Goal: Download file/media

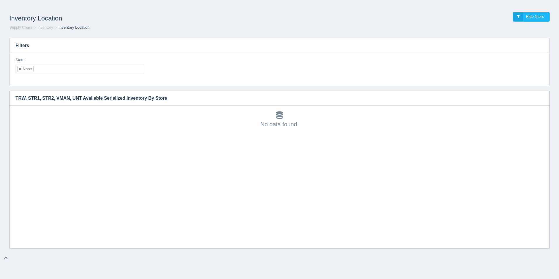
scroll to position [2, 0]
click at [98, 70] on ul "None" at bounding box center [79, 69] width 129 height 10
select select
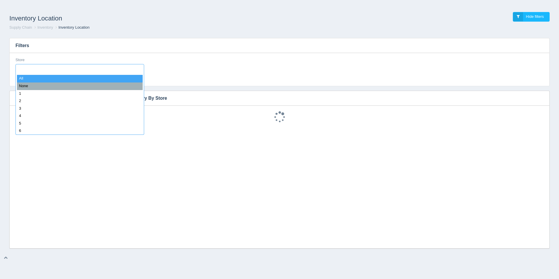
type input "1"
select select "1"
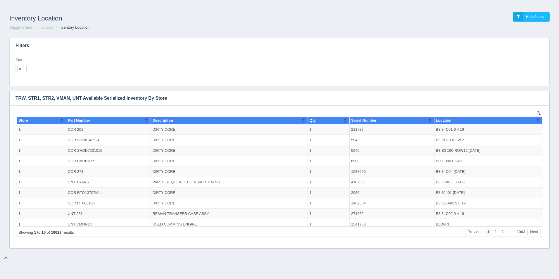
scroll to position [0, 0]
click at [542, 99] on icon "button" at bounding box center [541, 98] width 4 height 4
click at [532, 104] on link "Download CSV" at bounding box center [521, 107] width 47 height 8
click at [382, 14] on div "Inventory Location Hide filters" at bounding box center [279, 17] width 549 height 16
click at [37, 6] on div "Inventory Location Hide filters Supply Chain Inventory Inventory Location Filte…" at bounding box center [279, 126] width 559 height 244
